Goal: Task Accomplishment & Management: Complete application form

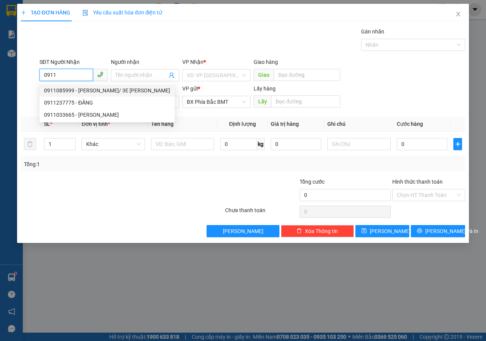
click at [79, 89] on div "0911085999 - [PERSON_NAME]/ 3E [PERSON_NAME]" at bounding box center [107, 90] width 126 height 8
type input "0911085999"
type input "[PERSON_NAME]/ 3E [PERSON_NAME]"
type input "210.000"
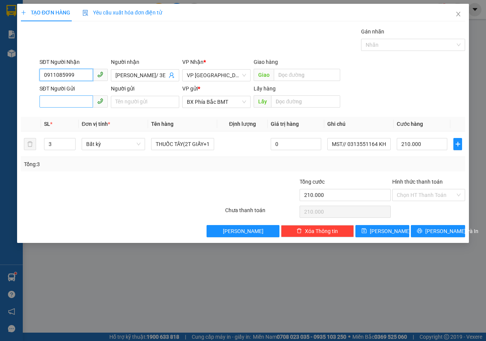
type input "0911085999"
click at [48, 103] on input "SĐT Người Gửi" at bounding box center [66, 101] width 54 height 12
click at [71, 115] on div "Transit Pickup Surcharge Ids Transit Deliver Surcharge Ids Transit Deliver Surc…" at bounding box center [243, 132] width 444 height 210
click at [56, 145] on input "3" at bounding box center [59, 143] width 31 height 11
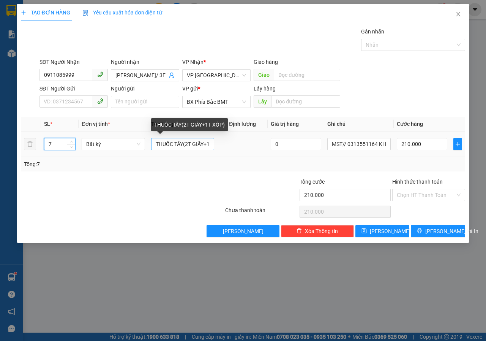
type input "7"
click at [211, 144] on input "THUỐC TÂY(2T GIẤY+1T XỐP)" at bounding box center [182, 144] width 63 height 12
type input "0"
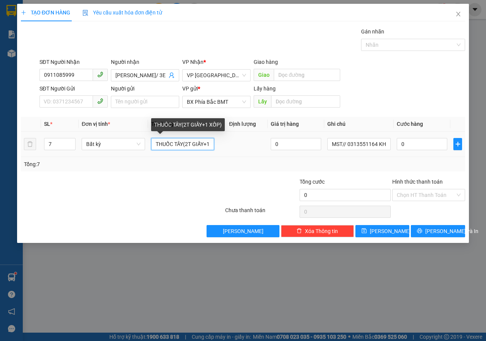
scroll to position [0, 0]
click at [211, 144] on input "THUỐC TÂY(2T GIẤY+ XỐP)" at bounding box center [182, 144] width 63 height 12
click at [211, 144] on input "THUỐC TÂY(2T GIẤỐP)" at bounding box center [182, 144] width 63 height 12
type input "THUỐC TÂY"
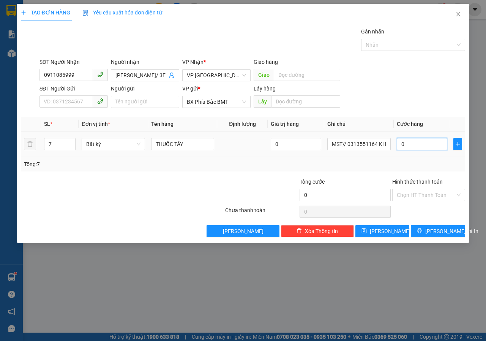
click at [410, 147] on input "0" at bounding box center [422, 144] width 50 height 12
drag, startPoint x: 313, startPoint y: 279, endPoint x: 317, endPoint y: 274, distance: 7.3
click at [313, 279] on div "TẠO ĐƠN HÀNG Yêu cầu xuất hóa đơn điện tử Transit Pickup Surcharge Ids Transit …" at bounding box center [243, 170] width 486 height 341
drag, startPoint x: 409, startPoint y: 144, endPoint x: 415, endPoint y: 146, distance: 6.8
click at [409, 144] on input "0" at bounding box center [422, 144] width 50 height 12
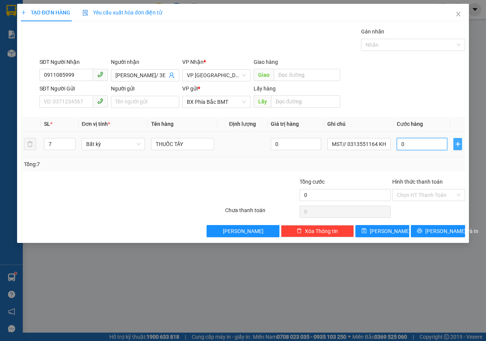
type input "4"
type input "47"
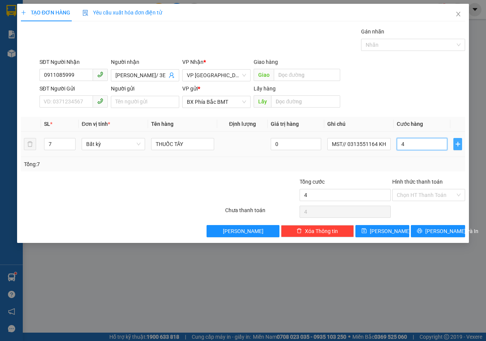
type input "47"
type input "470"
type input "4.700"
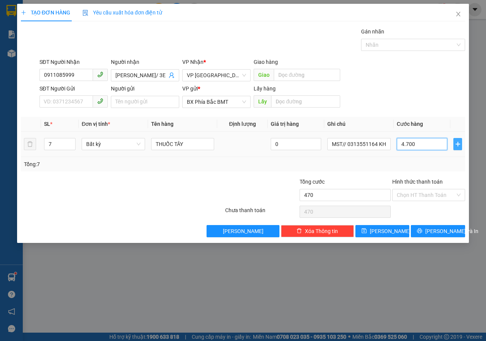
type input "4.700"
type input "47.000"
type input "470.000"
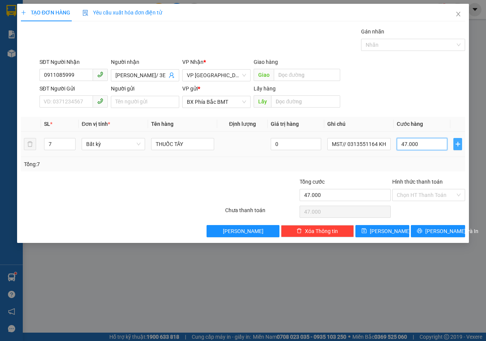
type input "470.000"
click at [424, 192] on input "Hình thức thanh toán" at bounding box center [426, 194] width 58 height 11
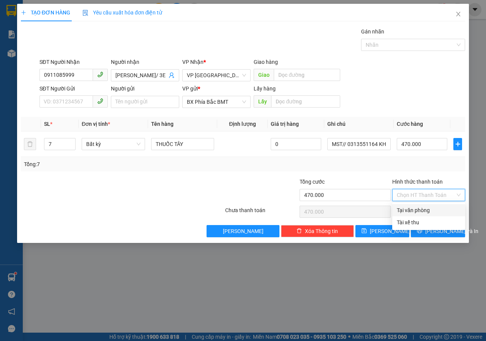
click at [423, 213] on div "Tại văn phòng" at bounding box center [429, 210] width 64 height 8
type input "0"
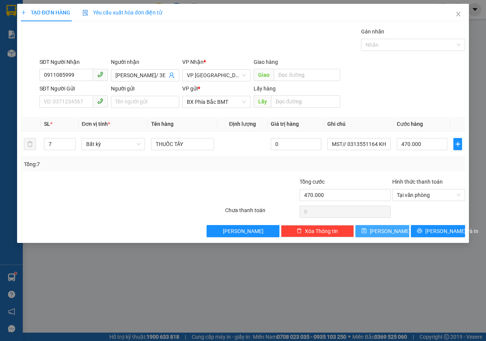
click at [387, 230] on span "[PERSON_NAME]" at bounding box center [390, 231] width 41 height 8
type input "0"
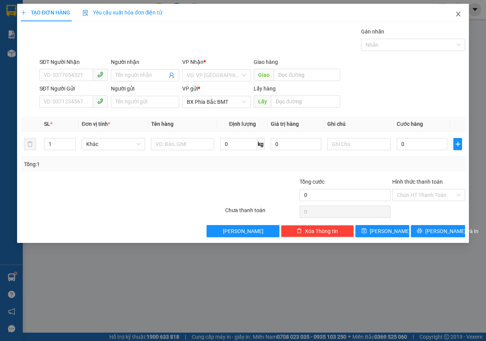
click at [458, 12] on icon "close" at bounding box center [458, 14] width 6 height 6
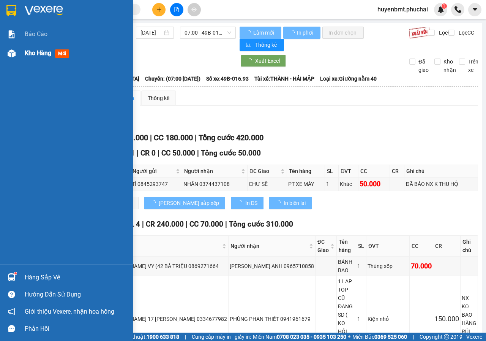
click at [13, 53] on img at bounding box center [12, 53] width 8 height 8
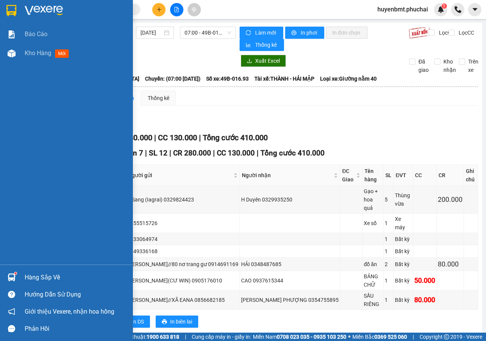
drag, startPoint x: 22, startPoint y: 54, endPoint x: 131, endPoint y: 226, distance: 203.1
click at [22, 54] on div "Kho hàng mới" at bounding box center [66, 53] width 133 height 19
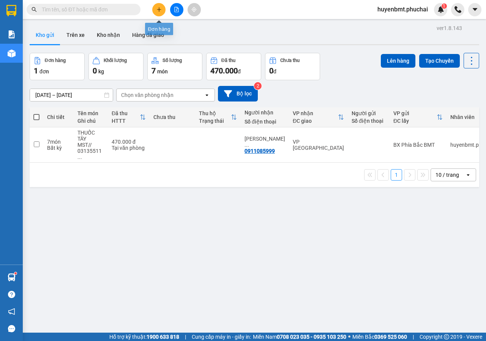
click at [158, 9] on icon "plus" at bounding box center [158, 9] width 5 height 5
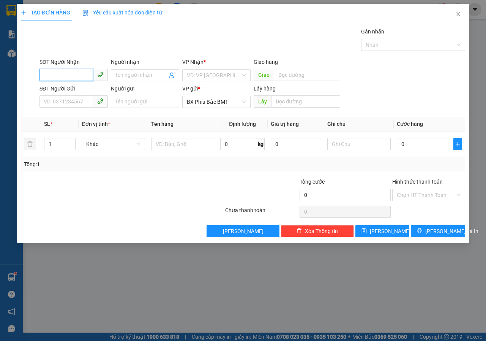
click at [77, 70] on input "SĐT Người Nhận" at bounding box center [66, 75] width 54 height 12
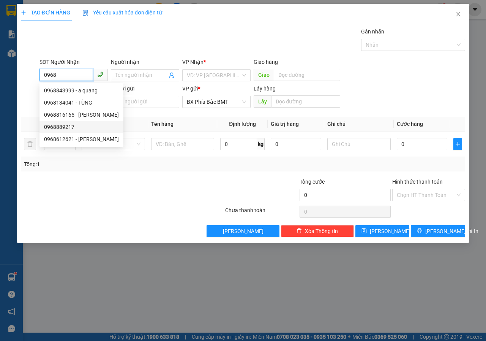
click at [72, 127] on div "0968889217" at bounding box center [81, 127] width 75 height 8
type input "0968889217"
type input "60.000"
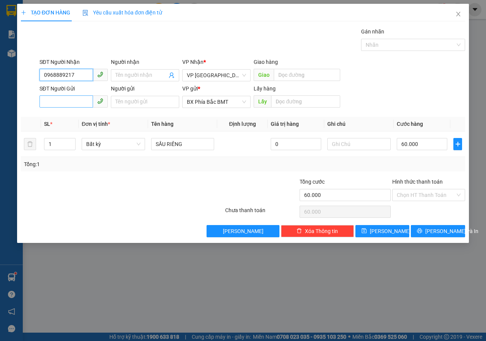
type input "0968889217"
click at [50, 104] on input "SĐT Người Gửi" at bounding box center [66, 101] width 54 height 12
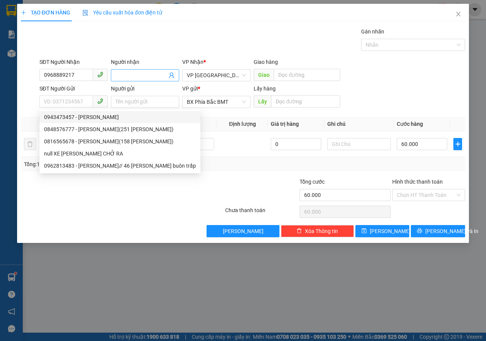
click at [128, 77] on input "Người nhận" at bounding box center [141, 75] width 52 height 8
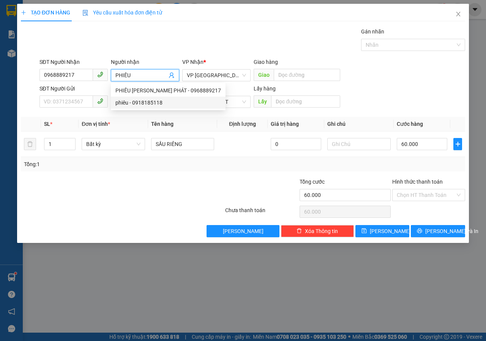
type input "PHIÊU"
click at [201, 125] on th "Tên hàng" at bounding box center [182, 124] width 69 height 15
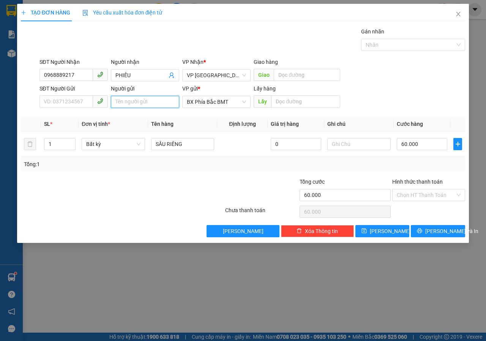
click at [152, 102] on input "Người gửi" at bounding box center [145, 102] width 68 height 12
type input "G"
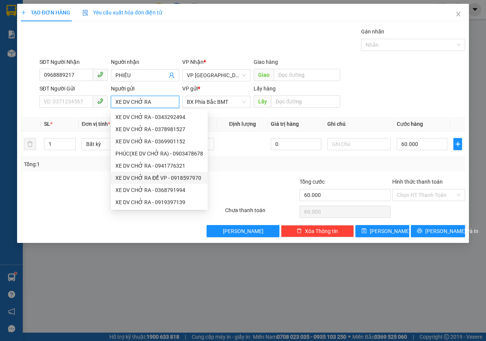
type input "XE DV CHỞ RA"
click at [344, 172] on div "Transit Pickup Surcharge Ids Transit Deliver Surcharge Ids Transit Deliver Surc…" at bounding box center [243, 132] width 444 height 210
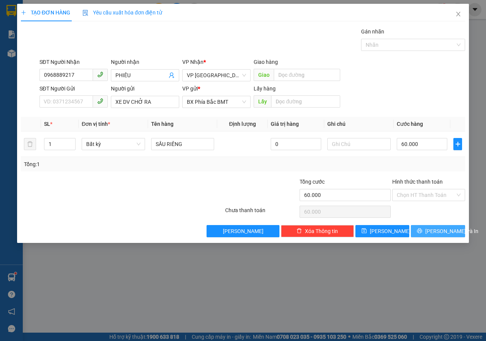
click at [431, 228] on button "[PERSON_NAME] và In" at bounding box center [438, 231] width 54 height 12
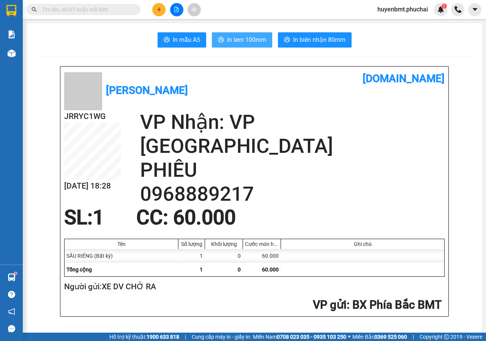
click at [233, 43] on span "In tem 100mm" at bounding box center [246, 39] width 39 height 9
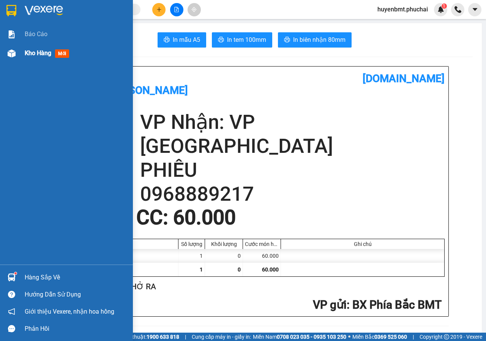
click at [33, 52] on span "Kho hàng" at bounding box center [38, 52] width 27 height 7
